Goal: Task Accomplishment & Management: Use online tool/utility

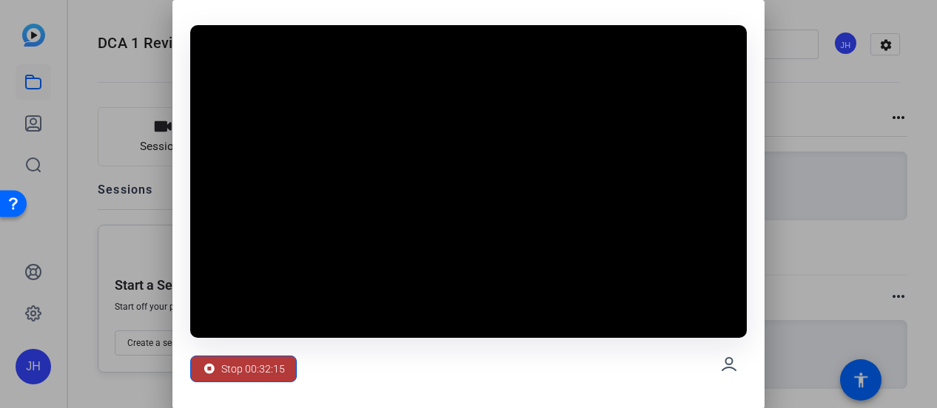
click at [249, 368] on span "Stop 00:32:15" at bounding box center [253, 369] width 64 height 28
click at [207, 373] on icon at bounding box center [209, 369] width 10 height 10
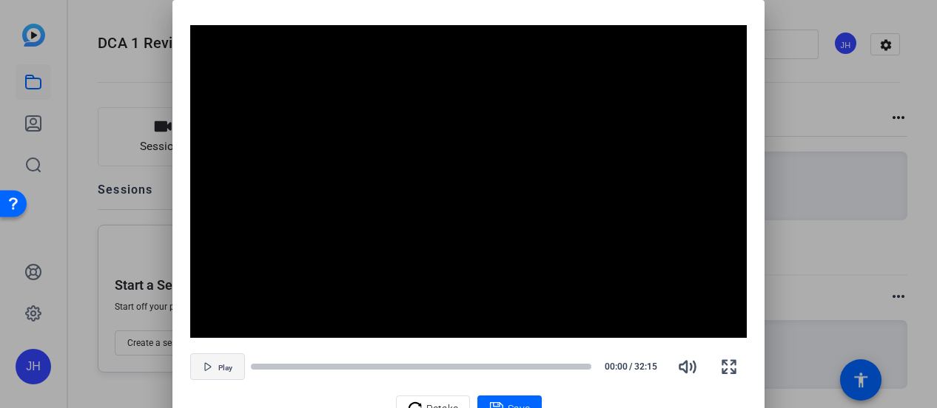
click at [206, 365] on icon "button" at bounding box center [207, 366] width 9 height 9
click at [728, 367] on icon "button" at bounding box center [729, 367] width 18 height 18
drag, startPoint x: 567, startPoint y: 391, endPoint x: 932, endPoint y: 156, distance: 434.0
click at [932, 156] on div at bounding box center [468, 204] width 937 height 408
click at [218, 368] on span "Pause" at bounding box center [225, 368] width 20 height 9
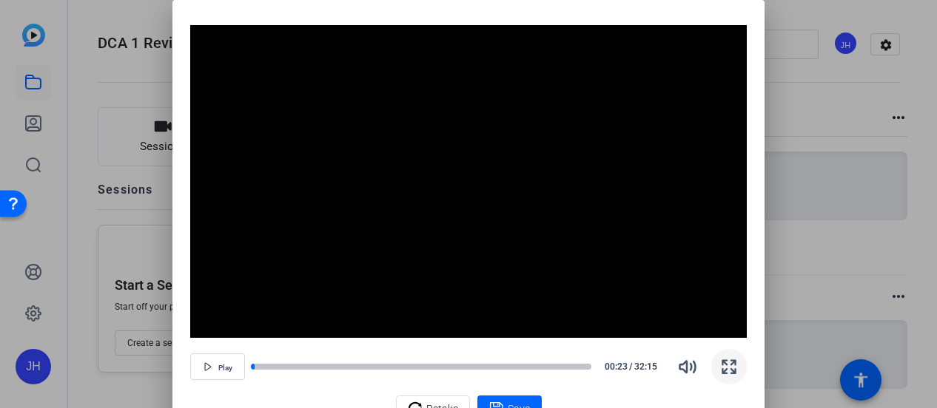
click at [895, 186] on div at bounding box center [468, 204] width 937 height 408
click at [433, 407] on span "Retake" at bounding box center [442, 409] width 32 height 28
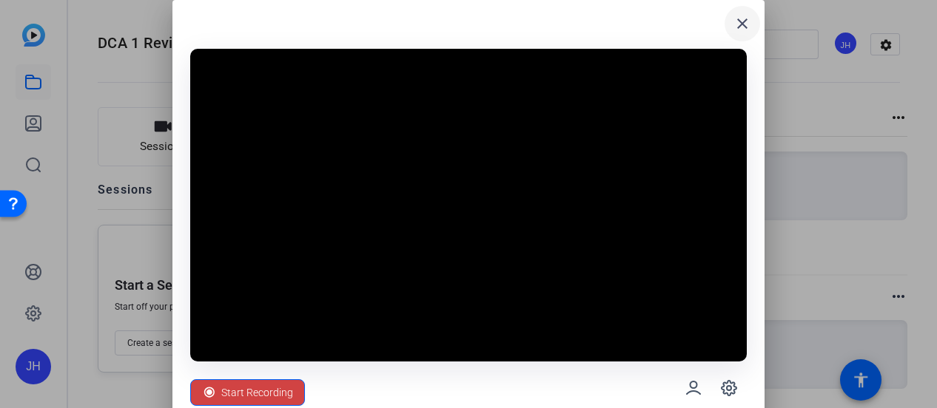
click at [742, 21] on mat-icon "close" at bounding box center [742, 24] width 18 height 18
